Goal: Task Accomplishment & Management: Use online tool/utility

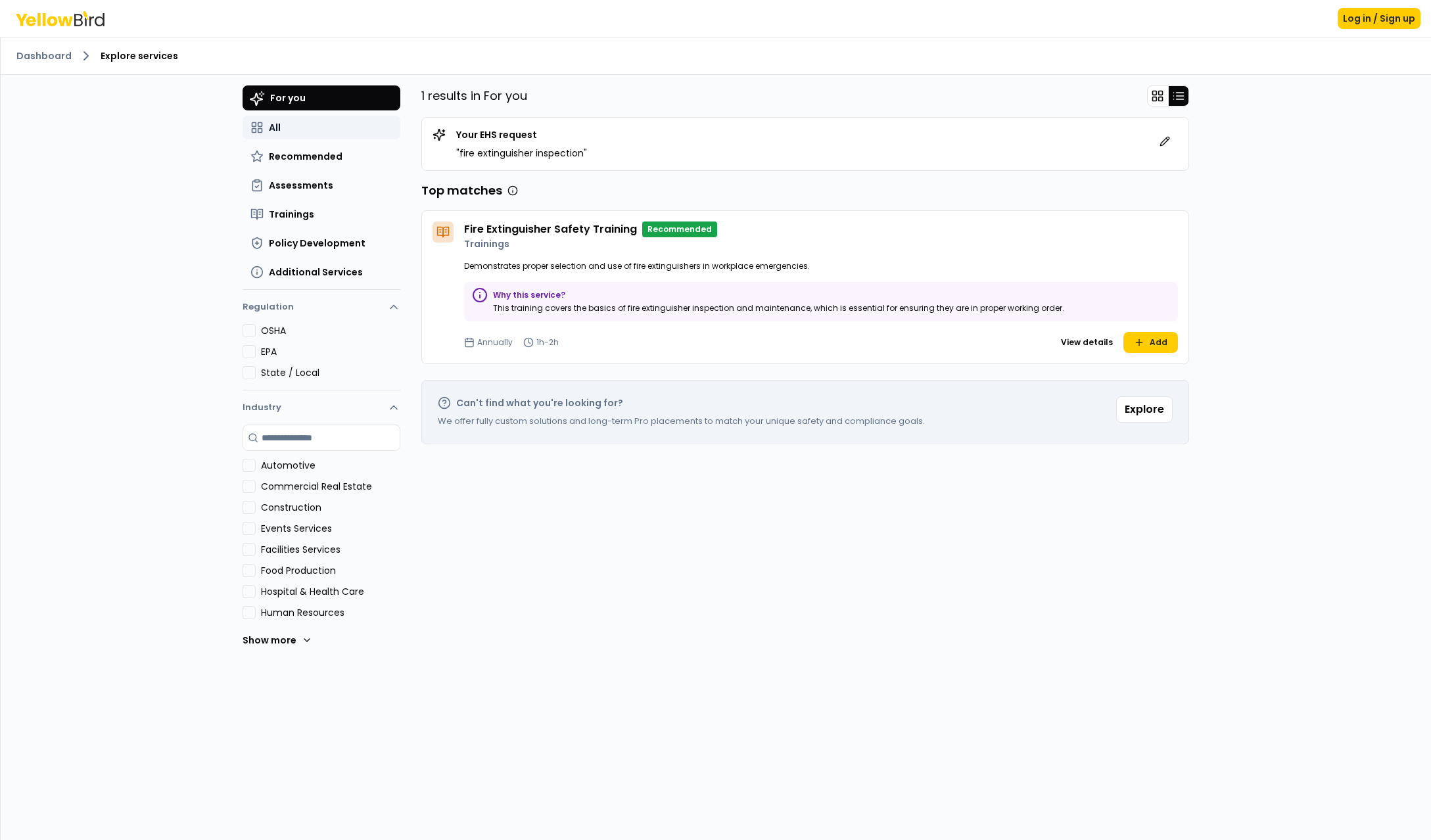
click at [282, 120] on button "All" at bounding box center [321, 128] width 158 height 24
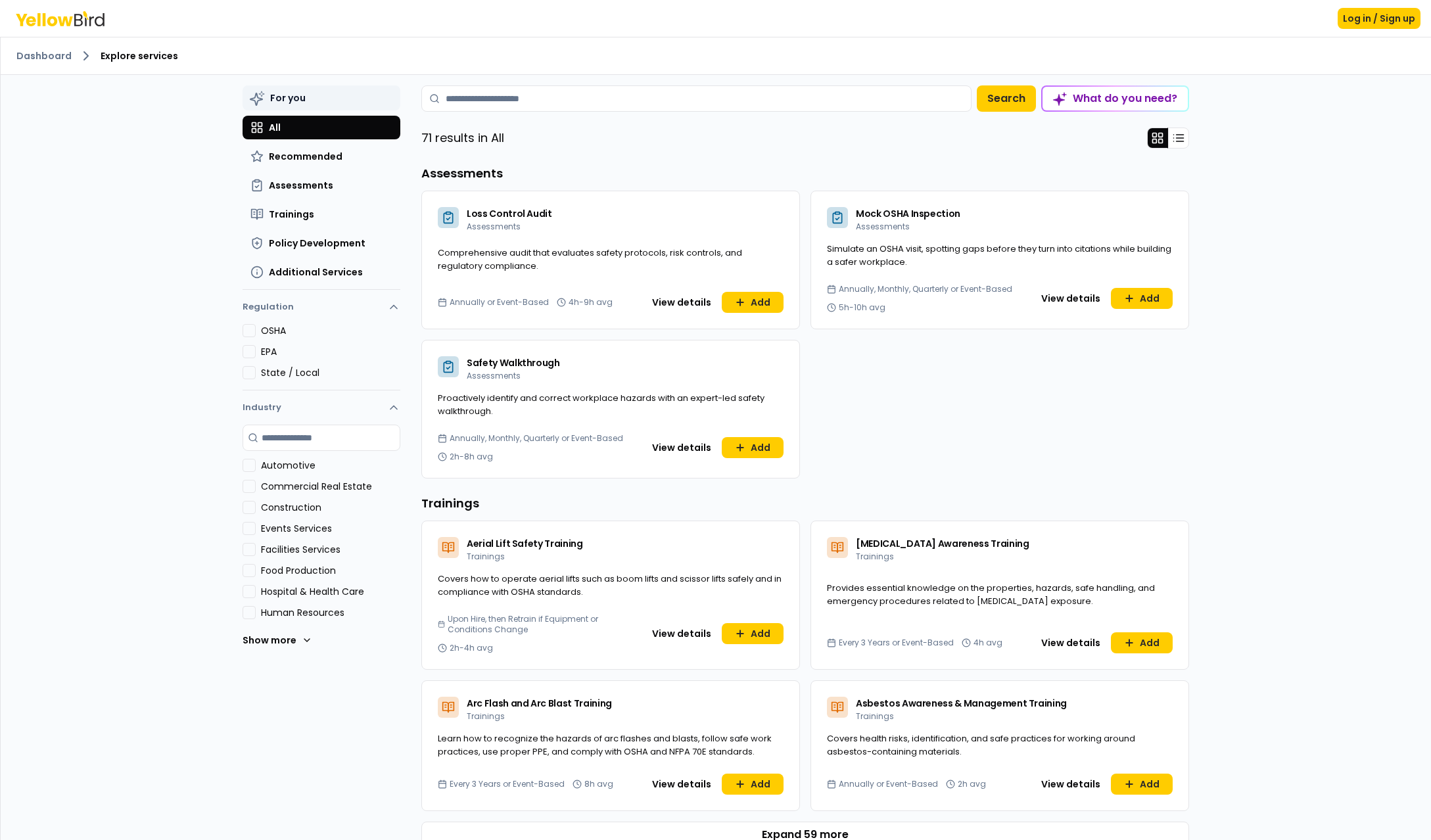
click at [295, 97] on span "For you" at bounding box center [287, 98] width 35 height 13
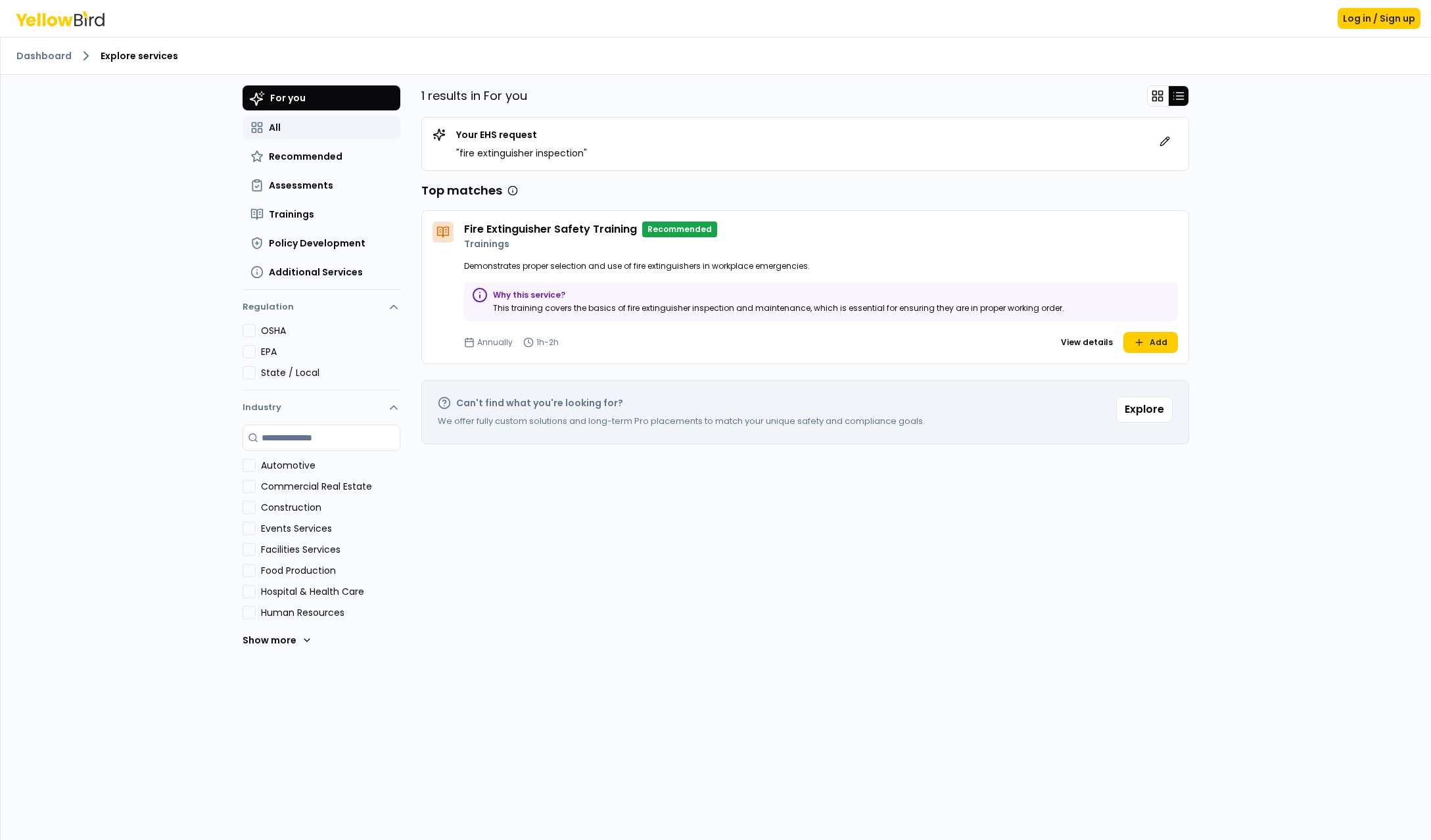
click at [297, 121] on button "All" at bounding box center [321, 128] width 158 height 24
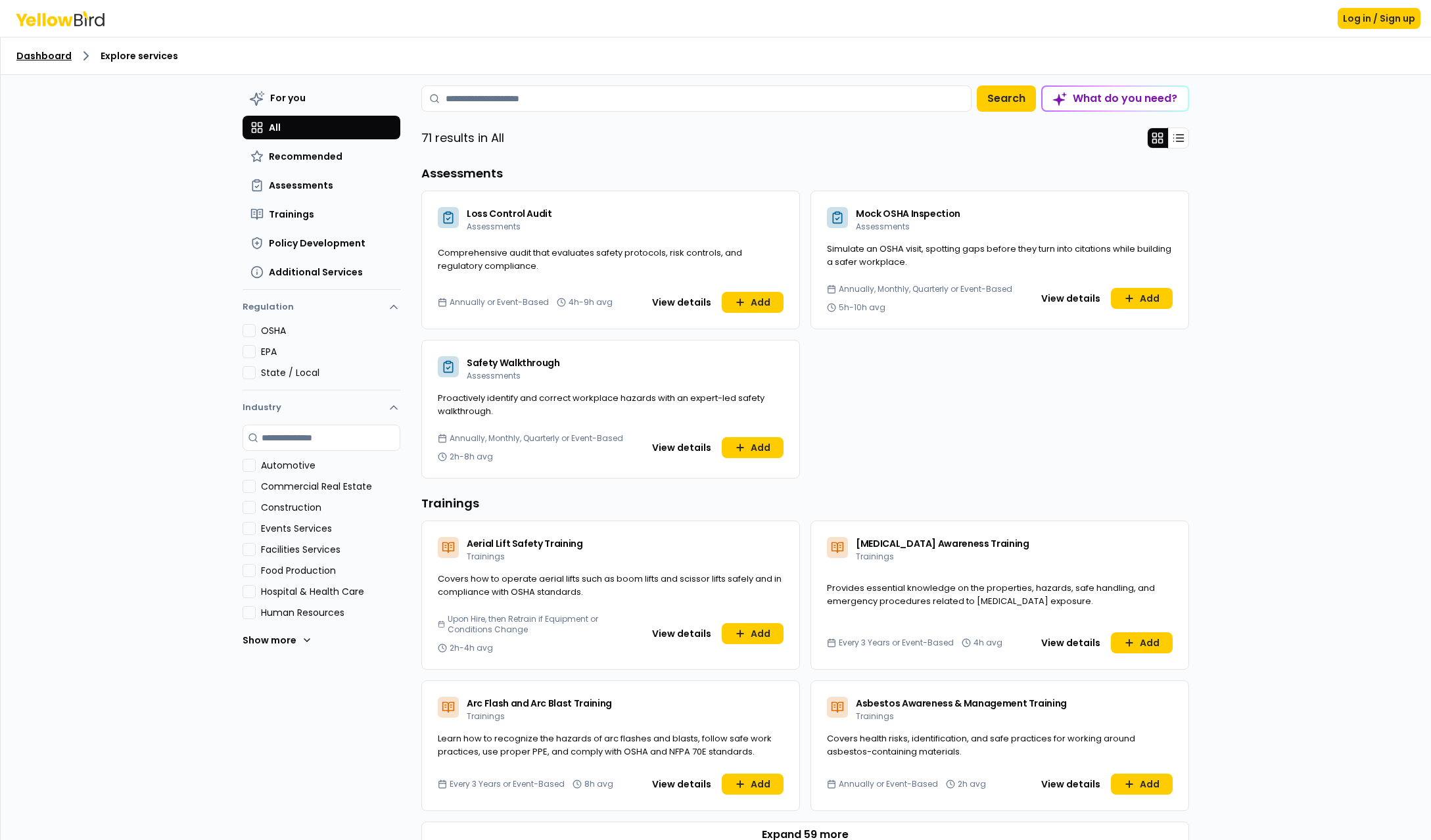
click at [41, 56] on link "Dashboard" at bounding box center [44, 55] width 55 height 13
